Goal: Transaction & Acquisition: Purchase product/service

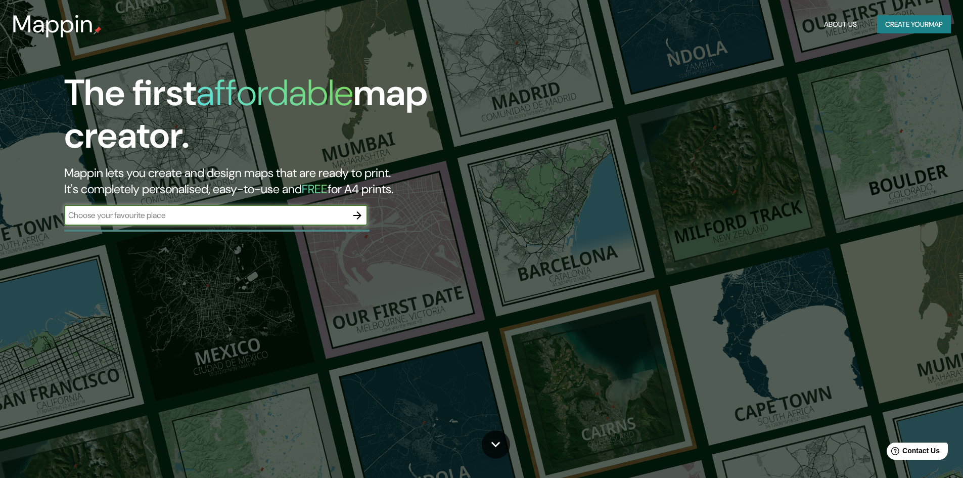
click at [235, 218] on input "text" at bounding box center [205, 215] width 283 height 12
type input "tijuana"
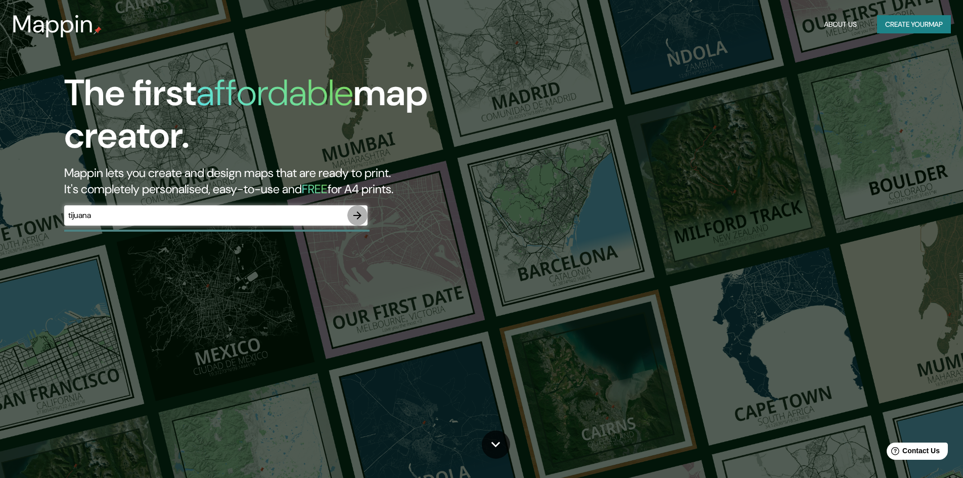
click at [357, 214] on icon "button" at bounding box center [357, 215] width 12 height 12
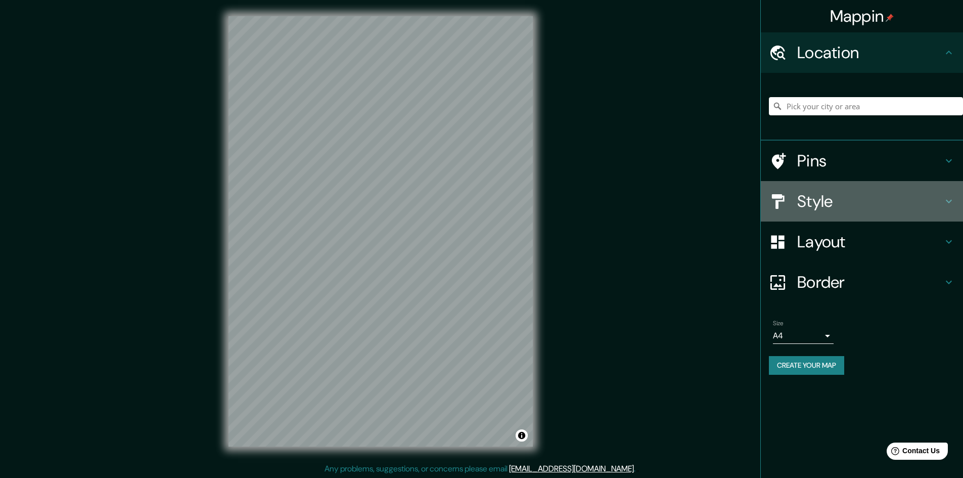
click at [846, 205] on h4 "Style" at bounding box center [870, 201] width 146 height 20
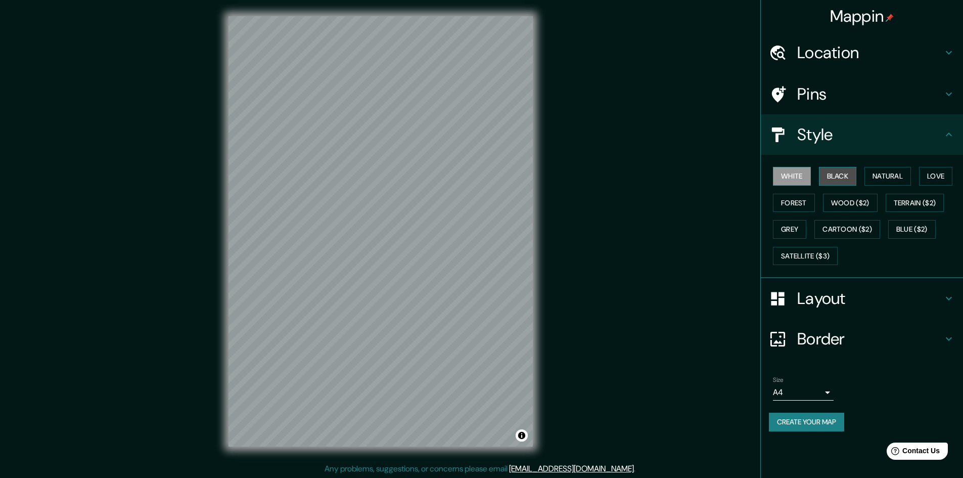
click at [840, 171] on button "Black" at bounding box center [838, 176] width 38 height 19
click at [881, 180] on button "Natural" at bounding box center [887, 176] width 47 height 19
click at [932, 182] on button "Love" at bounding box center [935, 176] width 33 height 19
click at [925, 205] on button "Terrain ($2)" at bounding box center [915, 203] width 59 height 19
click at [793, 205] on button "Forest" at bounding box center [794, 203] width 42 height 19
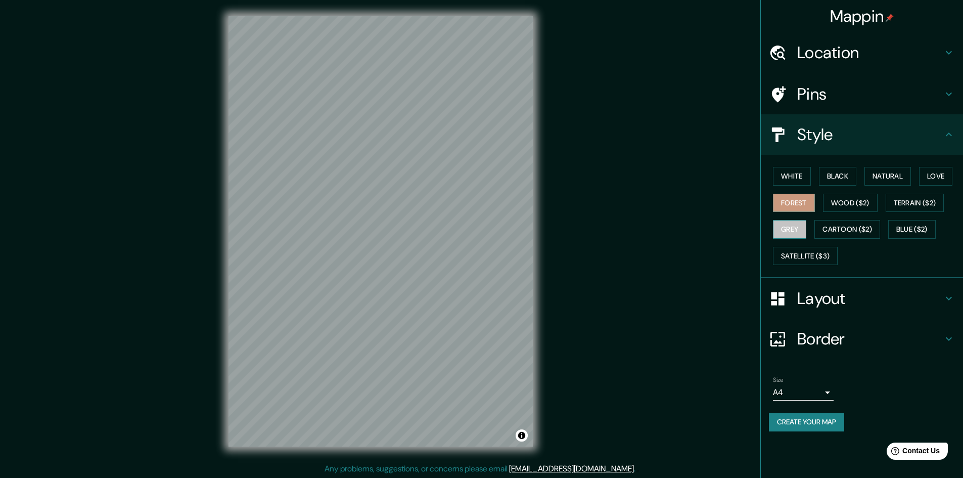
click at [796, 231] on button "Grey" at bounding box center [789, 229] width 33 height 19
click at [918, 232] on button "Blue ($2)" at bounding box center [912, 229] width 48 height 19
click at [803, 258] on button "Satellite ($3)" at bounding box center [805, 256] width 65 height 19
click at [794, 196] on button "Forest" at bounding box center [794, 203] width 42 height 19
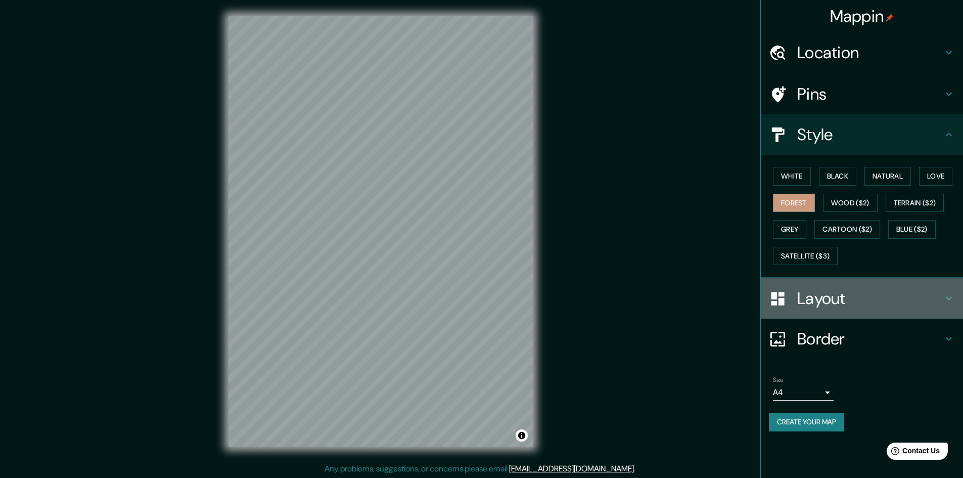
click at [828, 296] on h4 "Layout" at bounding box center [870, 298] width 146 height 20
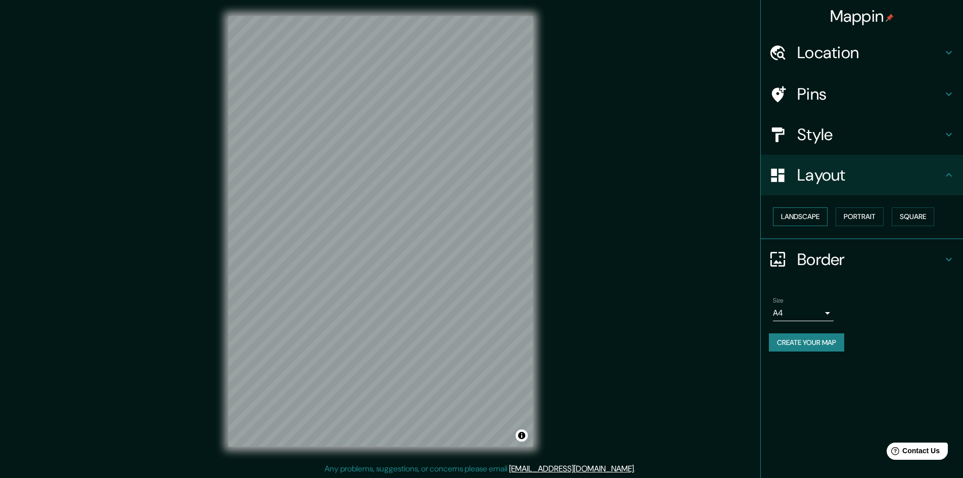
click at [806, 215] on button "Landscape" at bounding box center [800, 216] width 55 height 19
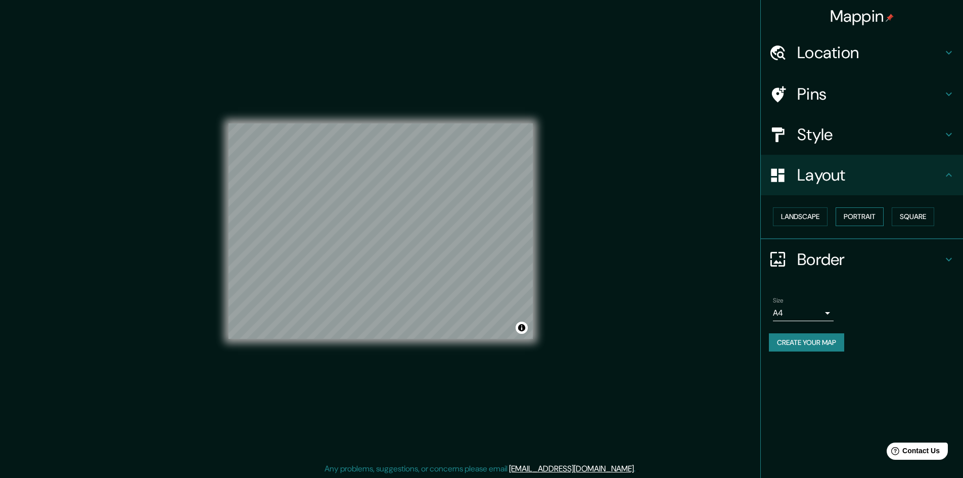
click at [859, 213] on button "Portrait" at bounding box center [860, 216] width 48 height 19
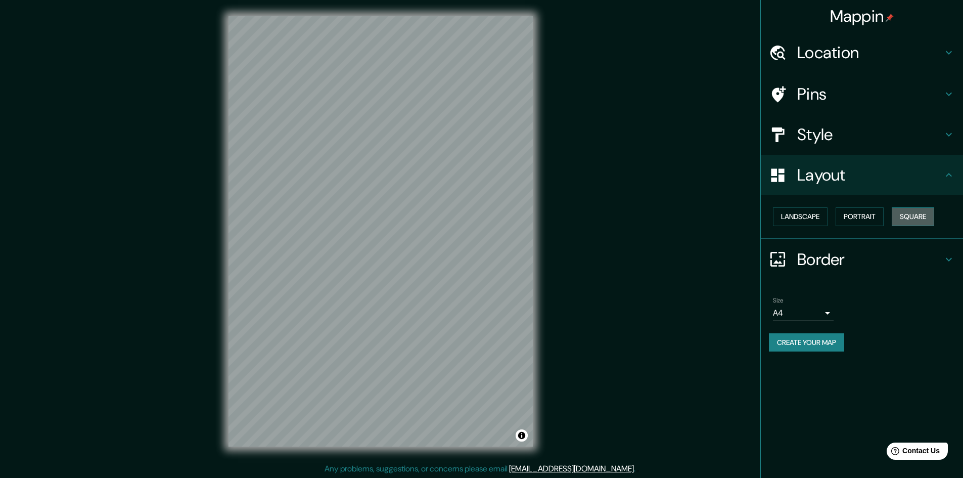
click at [907, 218] on button "Square" at bounding box center [913, 216] width 42 height 19
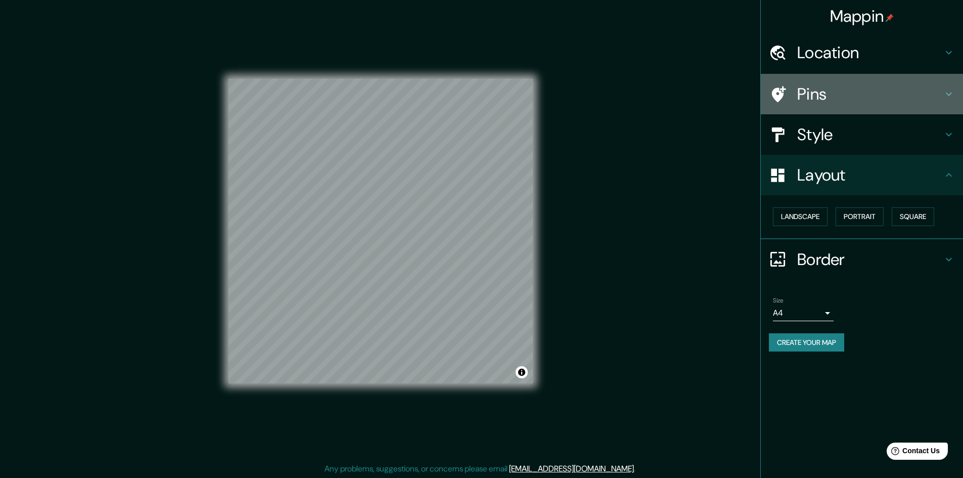
click at [834, 93] on h4 "Pins" at bounding box center [870, 94] width 146 height 20
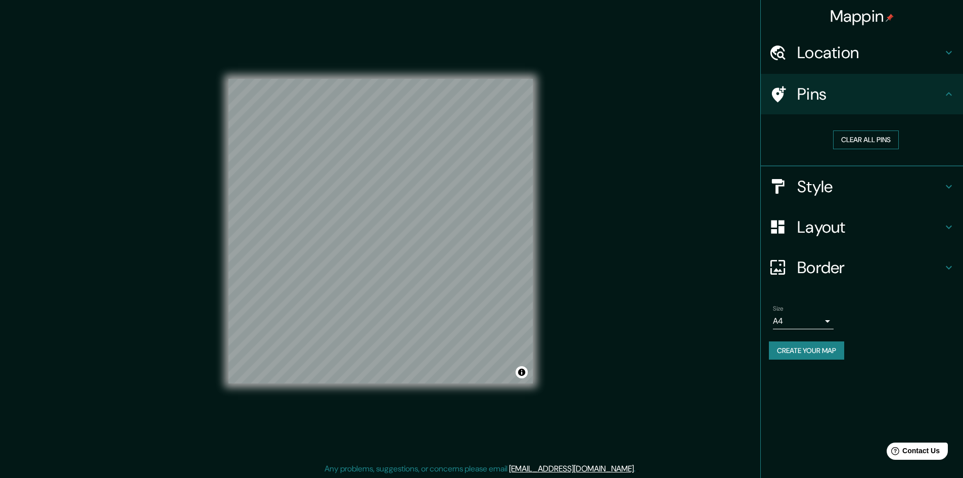
click at [864, 141] on button "Clear all pins" at bounding box center [866, 139] width 66 height 19
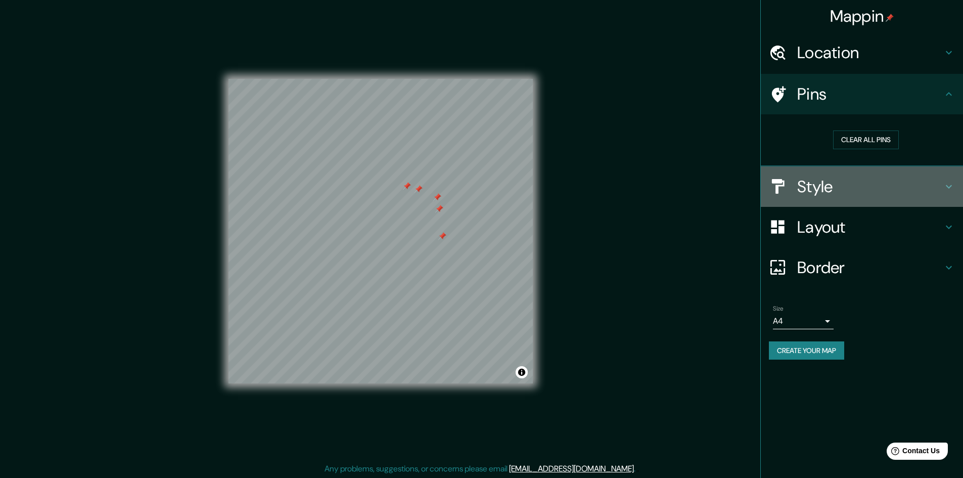
click at [827, 184] on h4 "Style" at bounding box center [870, 186] width 146 height 20
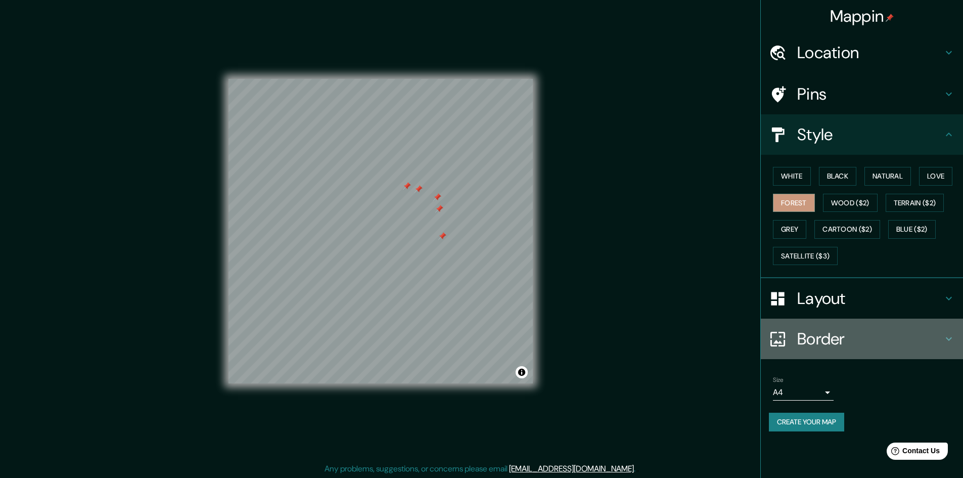
click at [820, 335] on h4 "Border" at bounding box center [870, 339] width 146 height 20
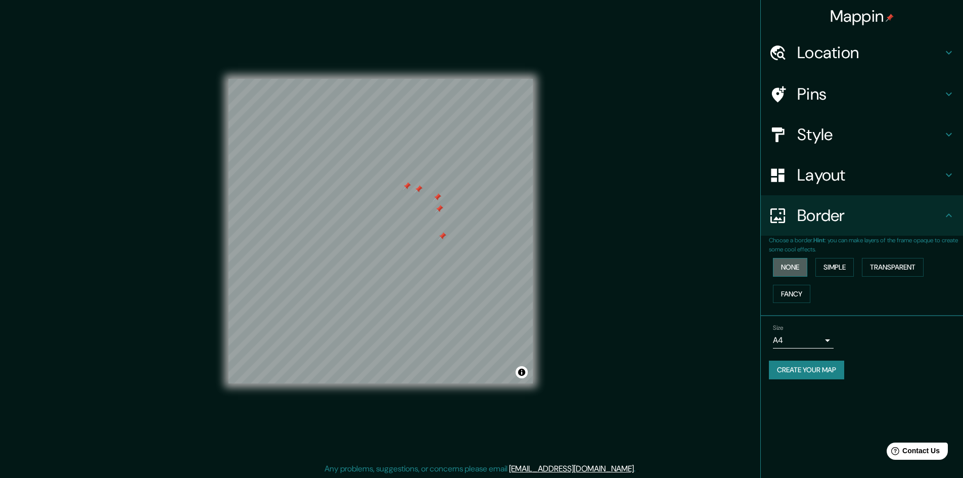
click at [794, 265] on button "None" at bounding box center [790, 267] width 34 height 19
click at [828, 265] on button "Simple" at bounding box center [834, 267] width 38 height 19
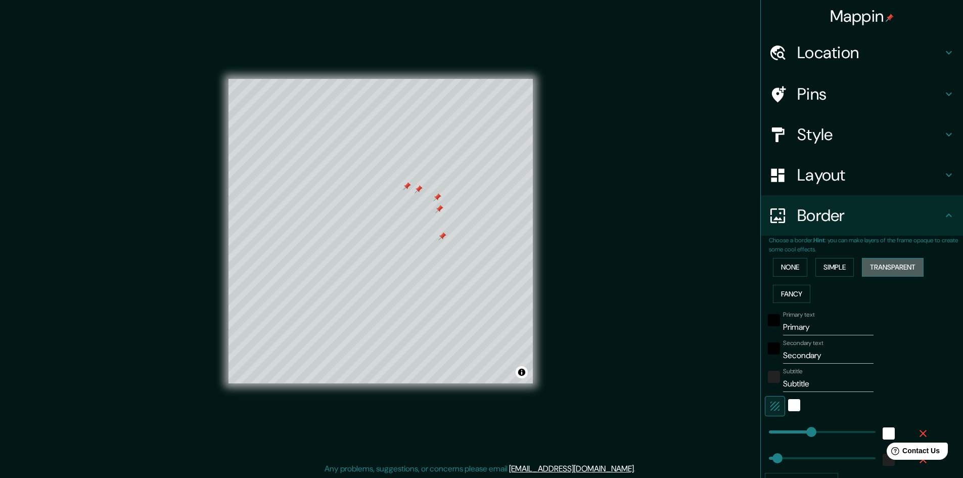
click at [881, 265] on button "Transparent" at bounding box center [893, 267] width 62 height 19
click at [780, 296] on button "Fancy" at bounding box center [791, 294] width 37 height 19
click at [776, 269] on button "None" at bounding box center [790, 267] width 34 height 19
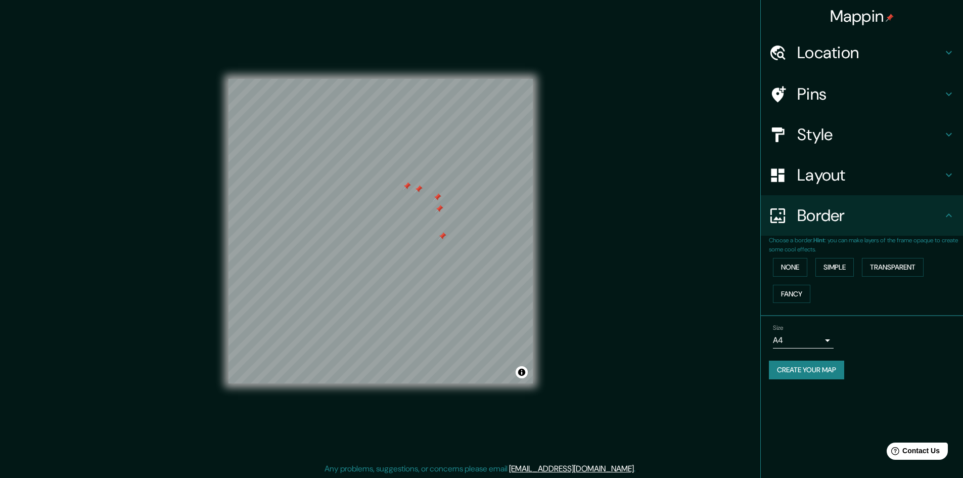
click at [799, 339] on body "Mappin Location Pins Style Layout Border Choose a border. Hint : you can make l…" at bounding box center [481, 239] width 963 height 478
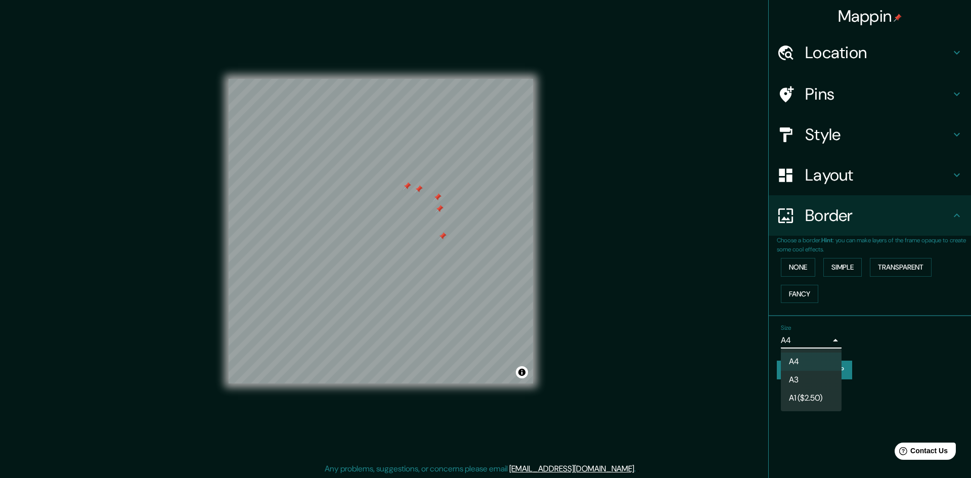
click at [802, 380] on li "A3" at bounding box center [811, 380] width 61 height 18
type input "a4"
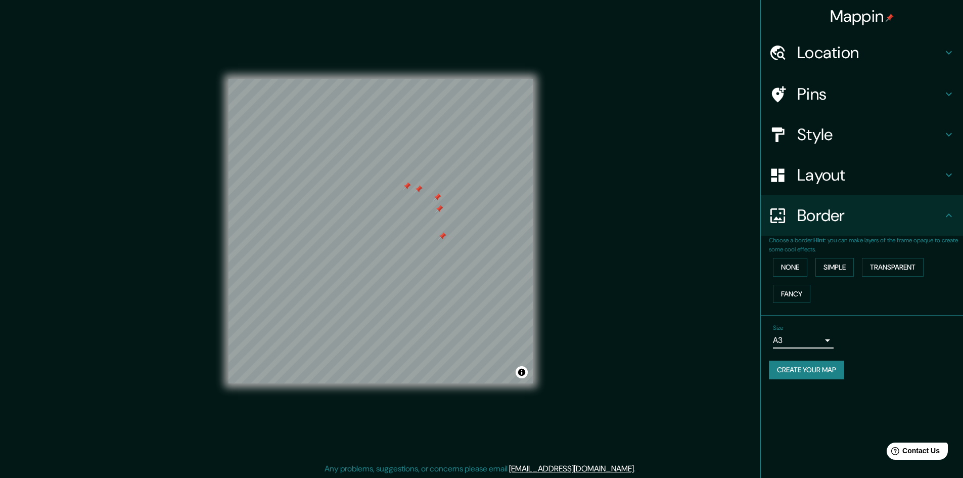
click at [800, 365] on button "Create your map" at bounding box center [806, 369] width 75 height 19
click at [792, 370] on button "Create your map" at bounding box center [806, 369] width 75 height 19
